Goal: Check status: Check status

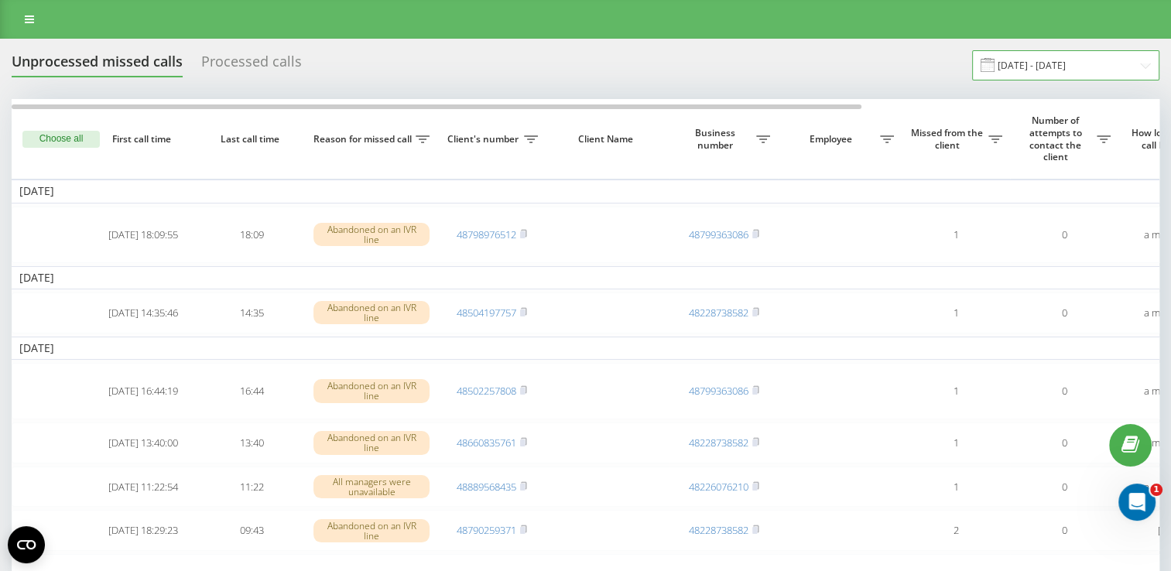
click at [1062, 73] on input "[DATE] - [DATE]" at bounding box center [1065, 65] width 187 height 30
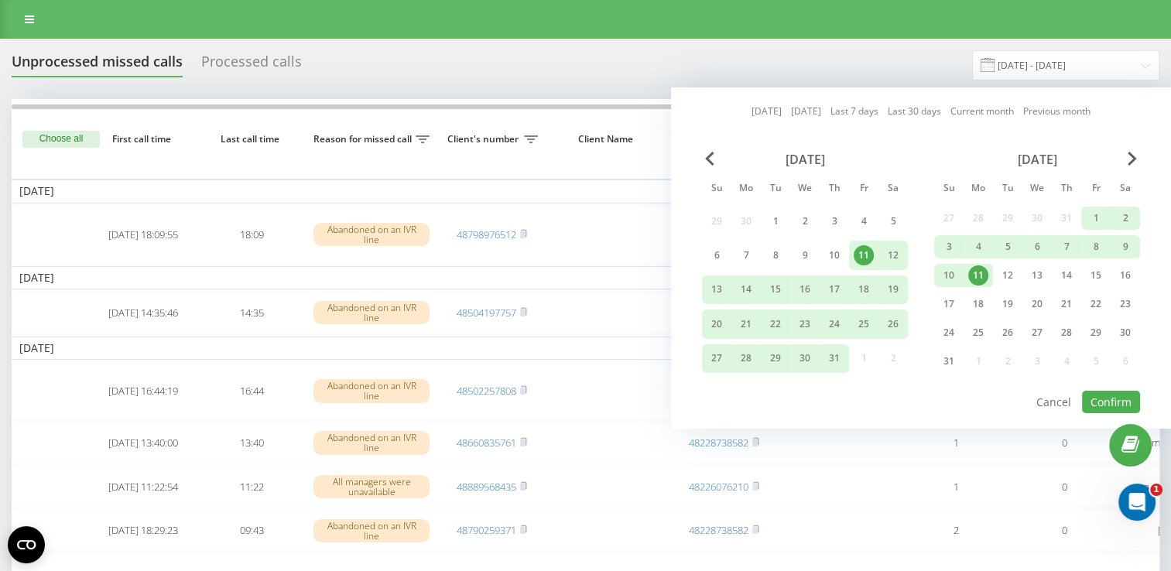
click at [994, 111] on link "Current month" at bounding box center [981, 111] width 63 height 15
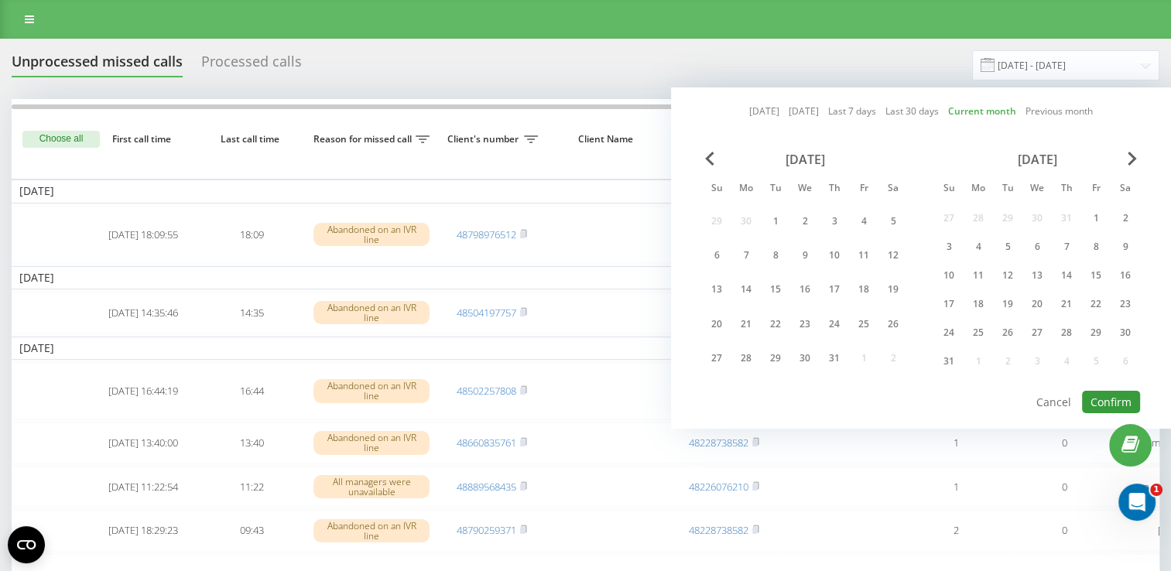
click at [1131, 398] on button "Confirm" at bounding box center [1111, 402] width 58 height 22
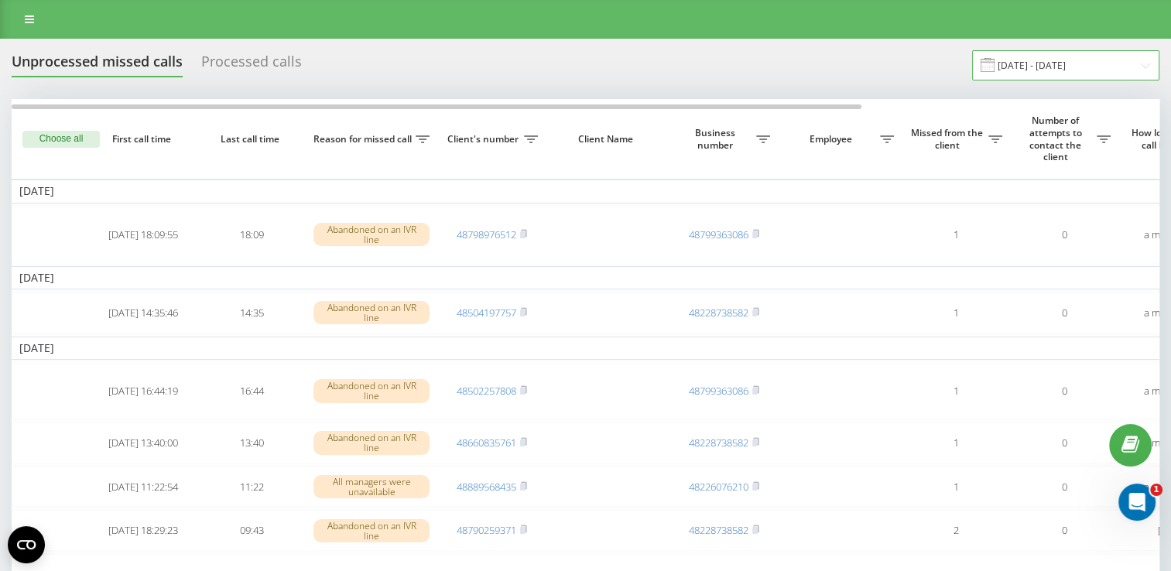
click at [1115, 55] on input "[DATE] - [DATE]" at bounding box center [1065, 65] width 187 height 30
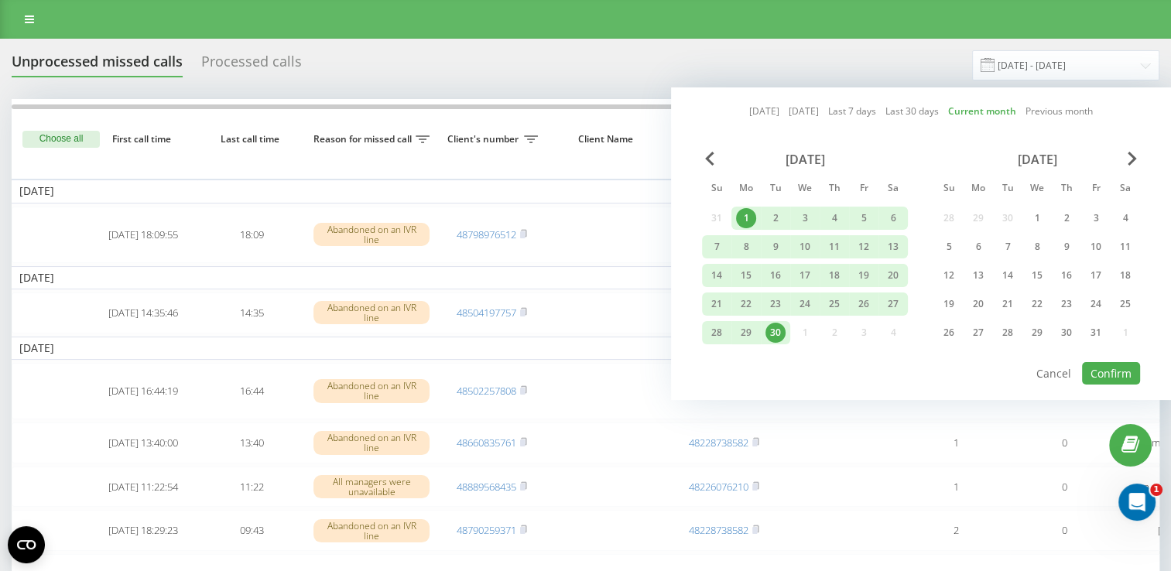
click at [762, 116] on link "[DATE]" at bounding box center [764, 111] width 30 height 15
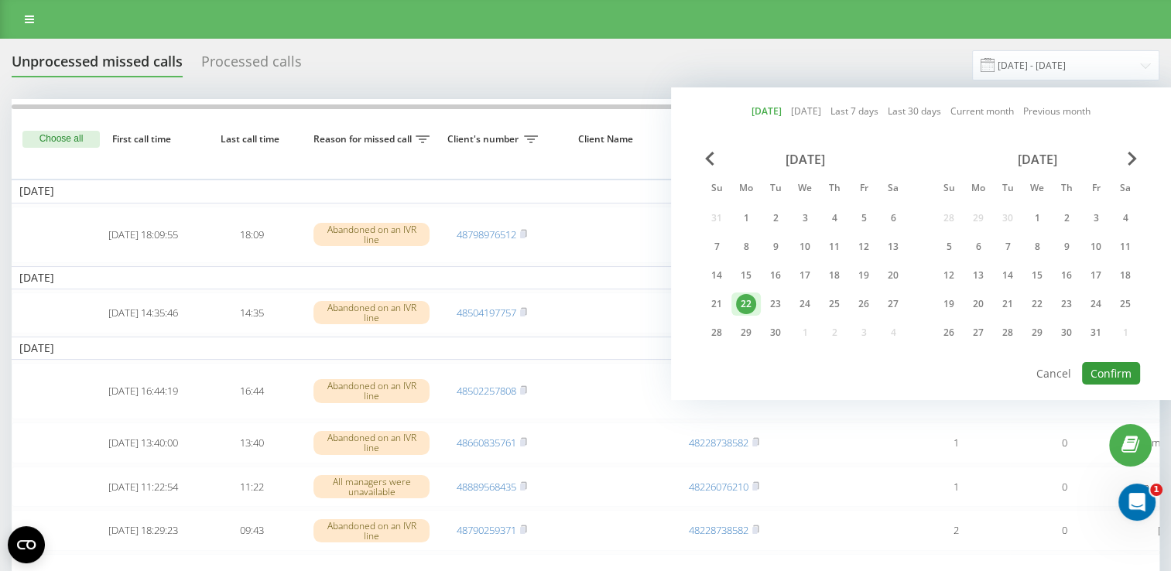
click at [1117, 373] on button "Confirm" at bounding box center [1111, 373] width 58 height 22
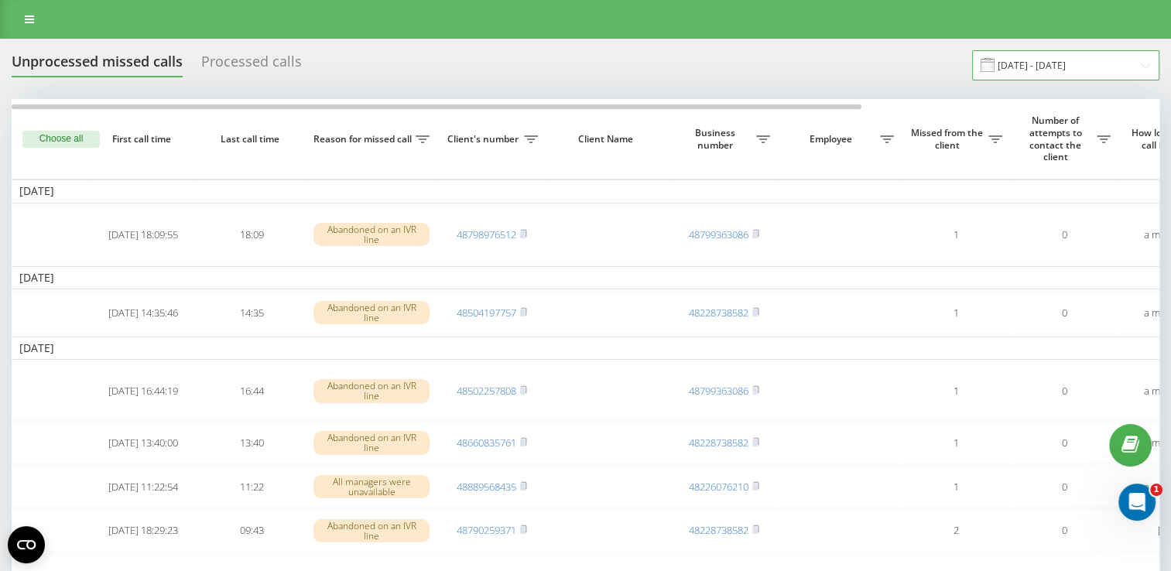
click at [1084, 61] on input "[DATE] - [DATE]" at bounding box center [1065, 65] width 187 height 30
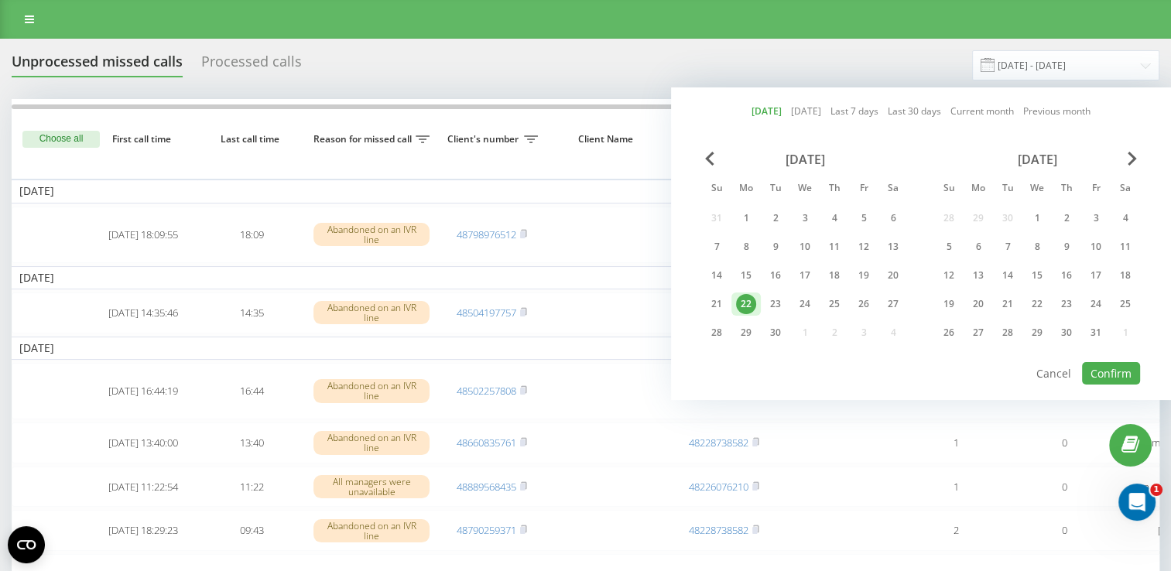
click at [1001, 117] on link "Current month" at bounding box center [981, 111] width 63 height 15
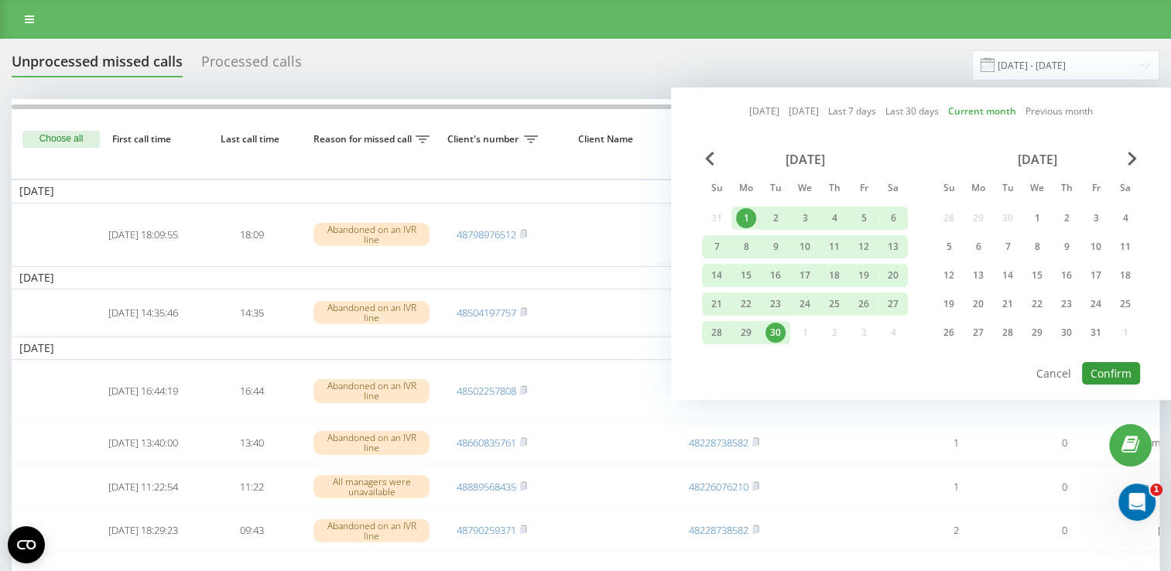
click at [1093, 364] on button "Confirm" at bounding box center [1111, 373] width 58 height 22
type input "[DATE] - [DATE]"
